Goal: Check status: Check status

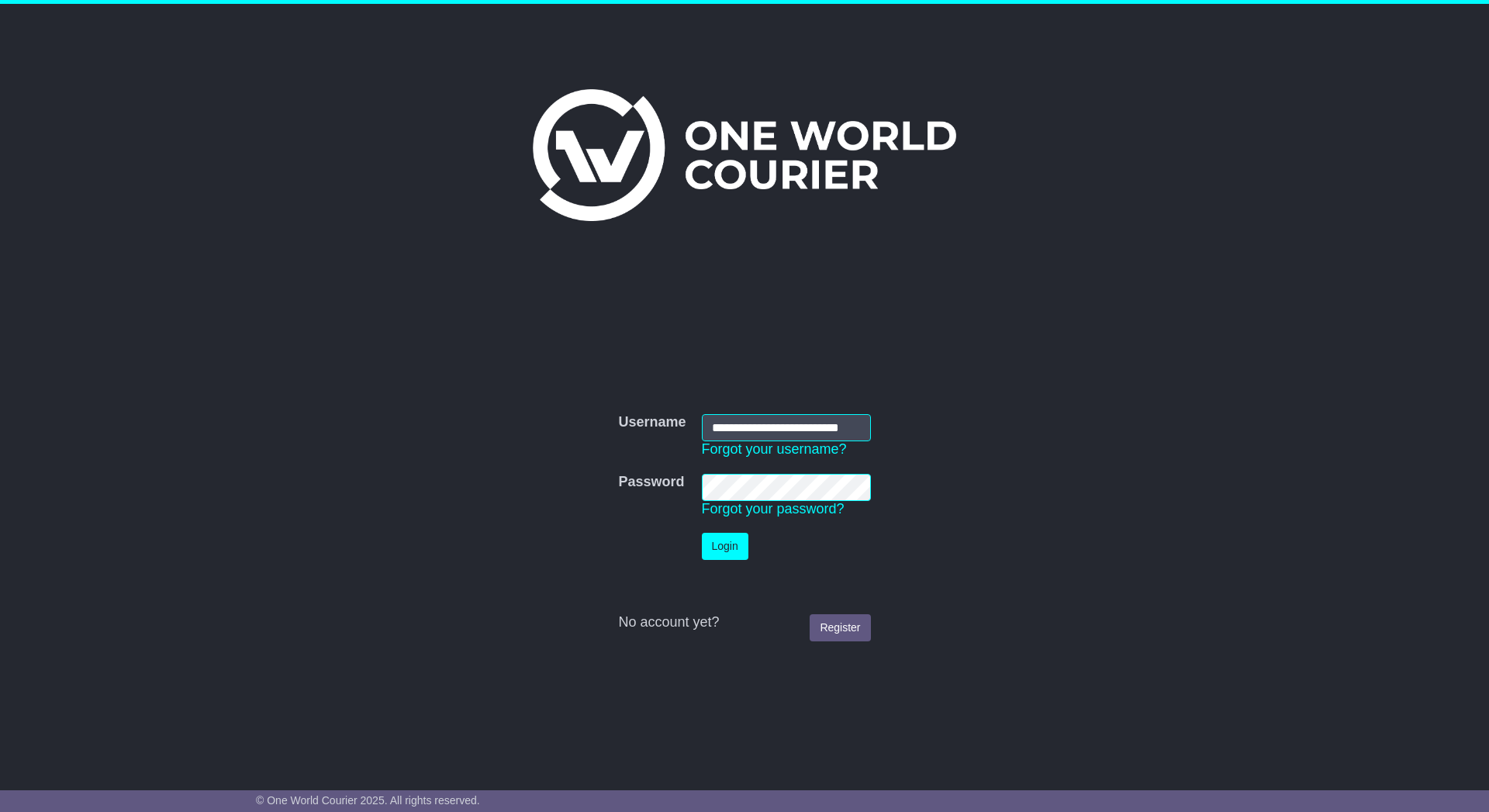
scroll to position [0, 15]
click at [715, 545] on button "Login" at bounding box center [725, 546] width 46 height 27
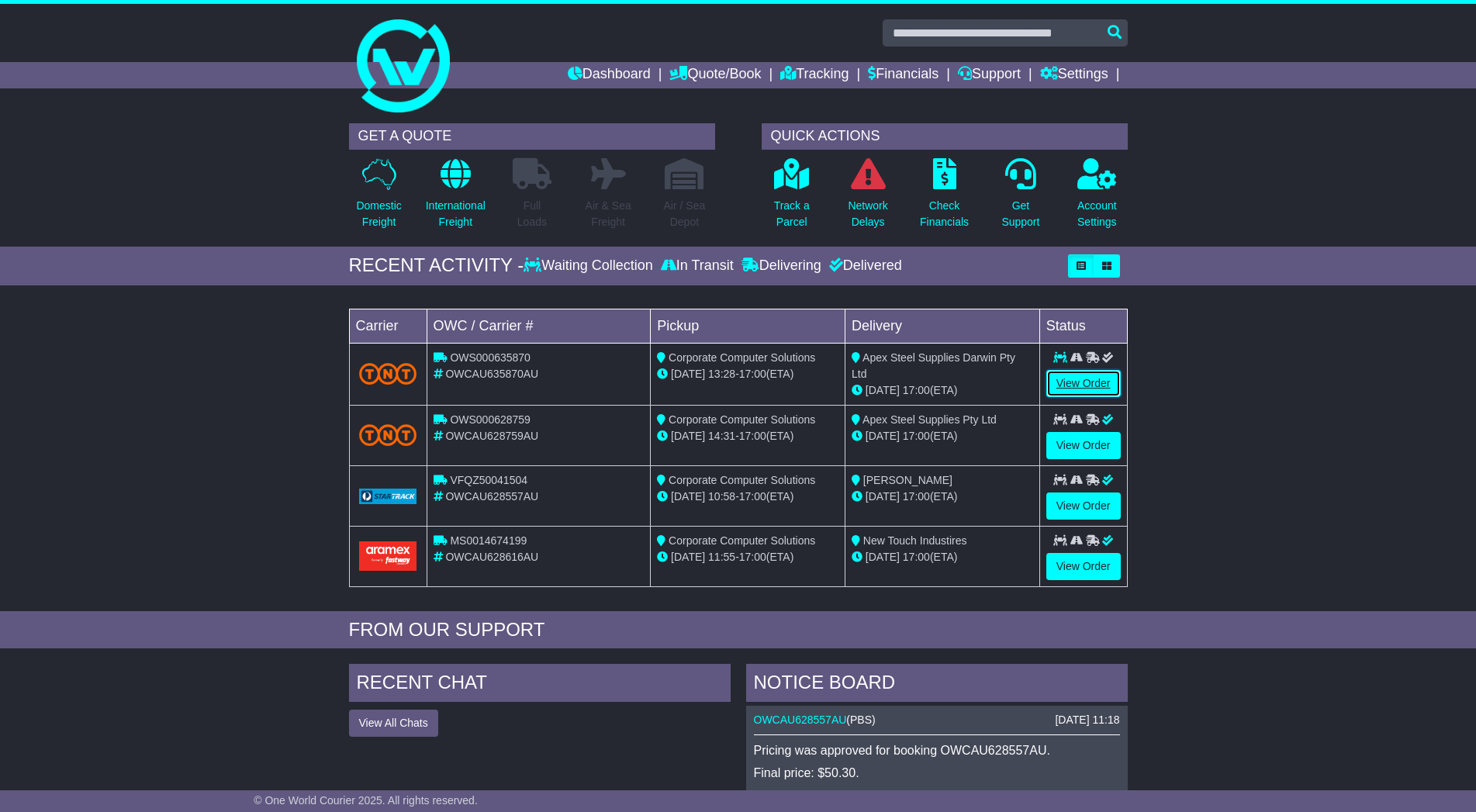
click at [1102, 380] on link "View Order" at bounding box center [1083, 384] width 74 height 27
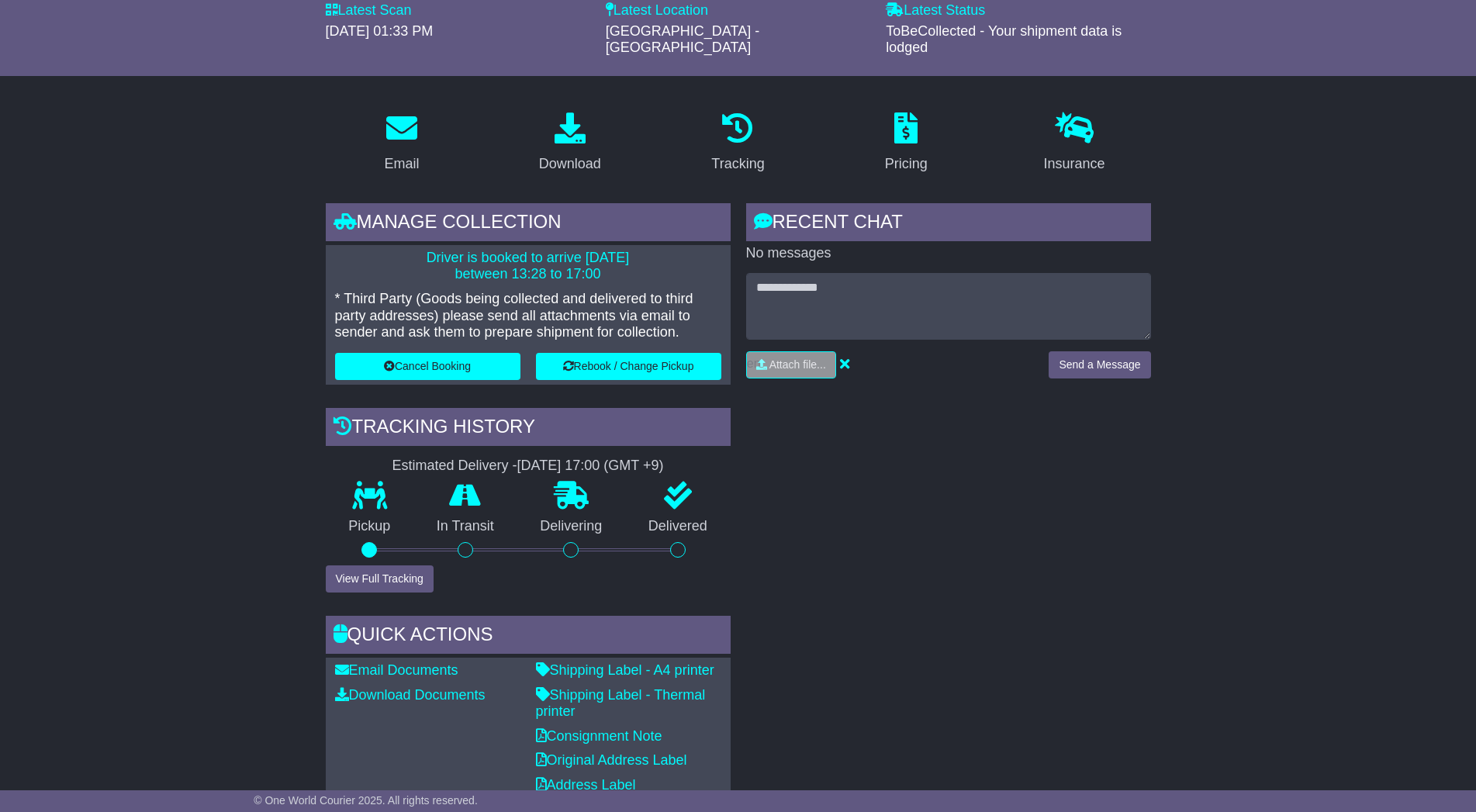
scroll to position [158, 0]
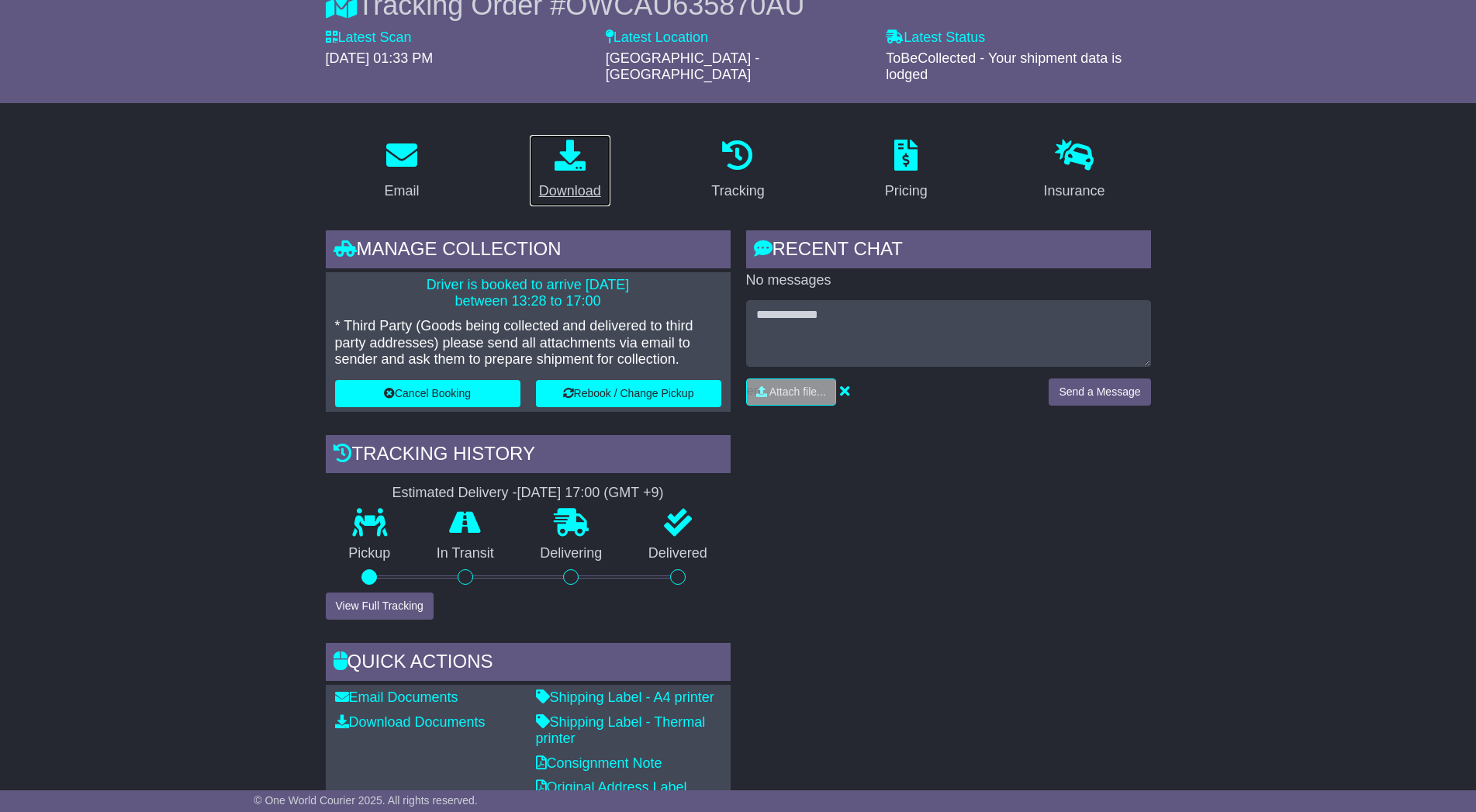
click at [541, 180] on div "Download" at bounding box center [570, 191] width 62 height 21
